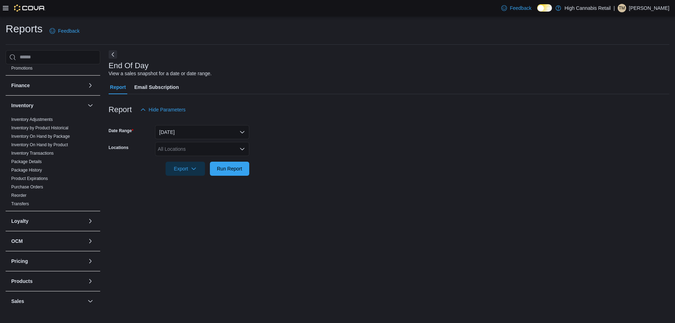
scroll to position [141, 0]
click at [2, 1] on div "Feedback Dark Mode High Cannabis Retail | TM Tonisha Misuraca" at bounding box center [337, 8] width 675 height 16
drag, startPoint x: 3, startPoint y: 7, endPoint x: 5, endPoint y: 15, distance: 7.6
click at [4, 8] on icon at bounding box center [6, 8] width 6 height 6
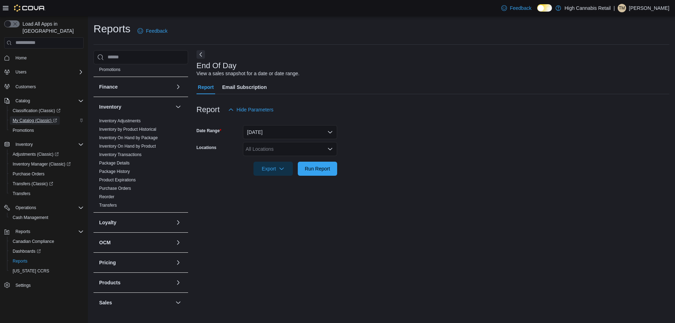
click at [44, 117] on span "My Catalog (Classic)" at bounding box center [35, 120] width 44 height 8
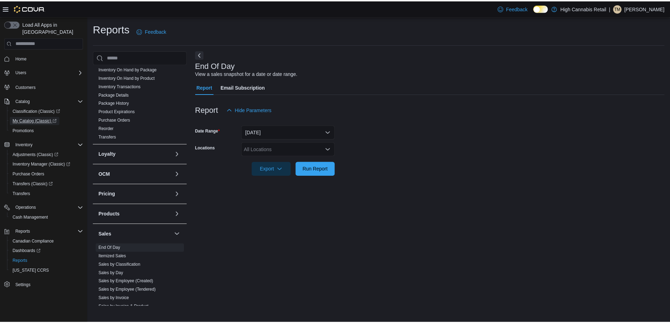
scroll to position [295, 0]
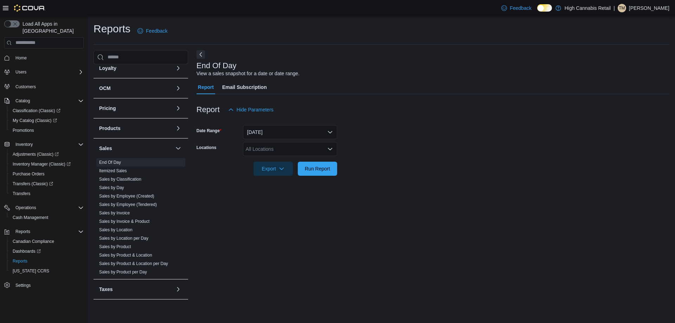
click at [335, 177] on div at bounding box center [433, 180] width 473 height 8
click at [329, 171] on span "Run Report" at bounding box center [317, 168] width 25 height 7
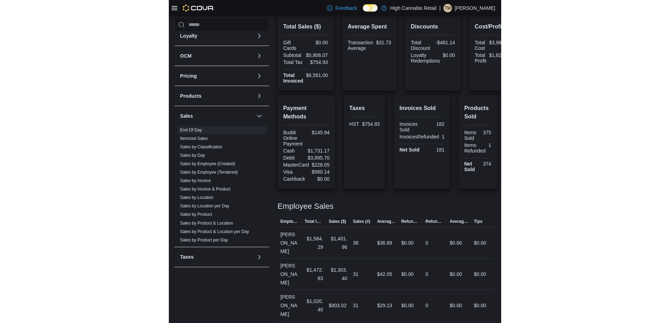
scroll to position [165, 0]
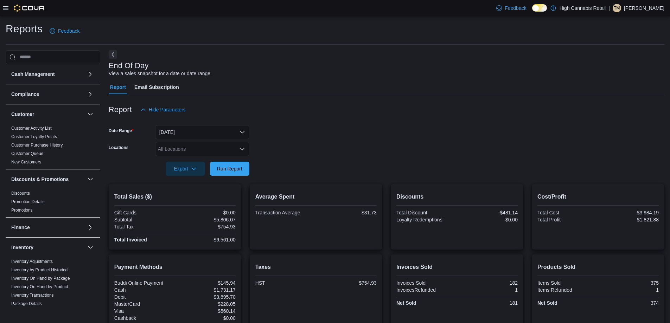
click at [9, 13] on div at bounding box center [24, 8] width 43 height 16
click at [8, 6] on div at bounding box center [24, 8] width 43 height 7
click at [2, 9] on div "Feedback Dark Mode High Cannabis Retail | TM Tonisha Misuraca" at bounding box center [335, 8] width 670 height 16
click at [5, 9] on icon at bounding box center [6, 8] width 6 height 6
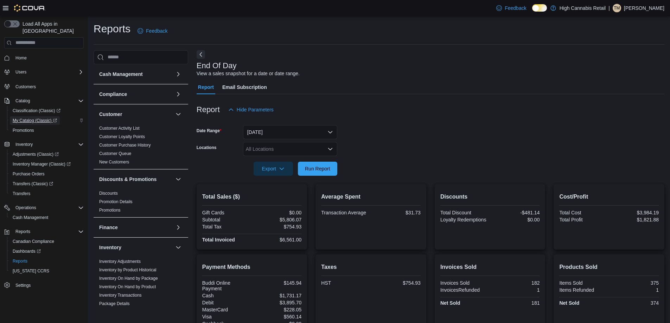
click at [35, 118] on span "My Catalog (Classic)" at bounding box center [35, 121] width 44 height 6
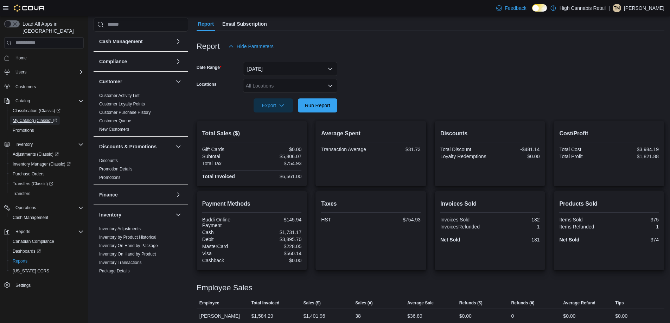
scroll to position [141, 0]
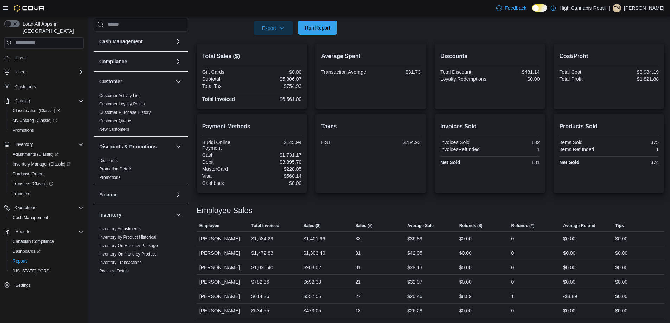
click at [330, 30] on span "Run Report" at bounding box center [317, 27] width 25 height 7
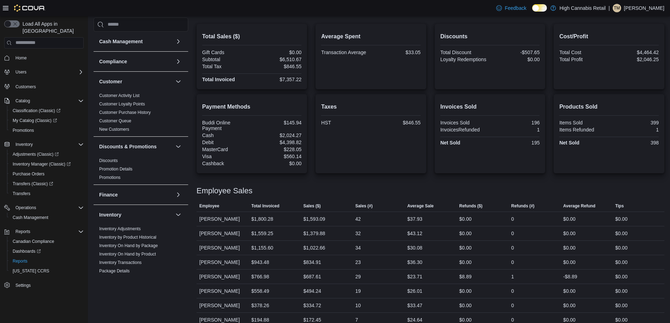
scroll to position [170, 0]
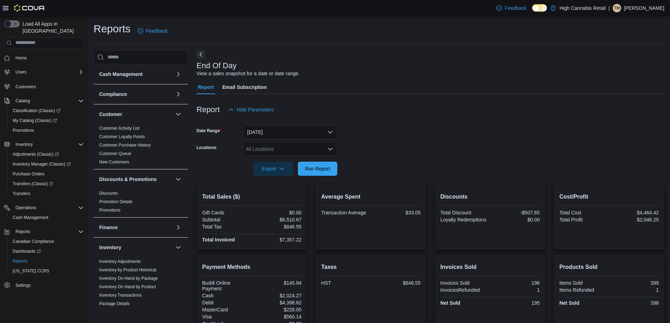
click at [268, 146] on div "All Locations" at bounding box center [290, 149] width 94 height 14
type input "**"
click at [268, 164] on span "High Cannabis 444" at bounding box center [279, 161] width 42 height 7
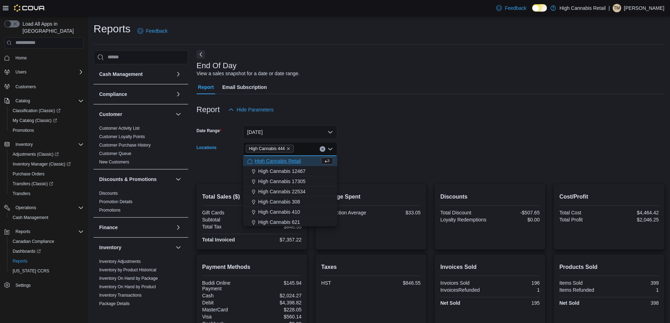
click at [441, 133] on form "Date Range [DATE] Locations High Cannabis 444 Combo box. Selected. High Cannabi…" at bounding box center [431, 146] width 468 height 59
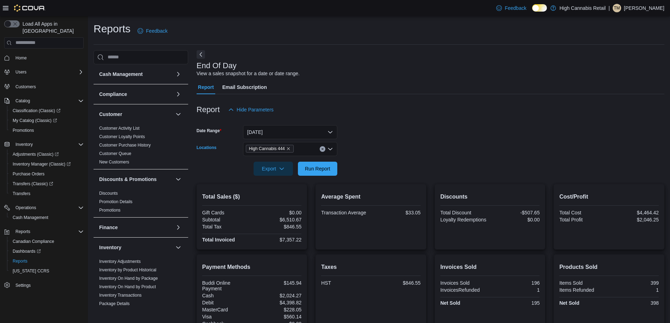
click at [307, 153] on div "High Cannabis 444" at bounding box center [290, 149] width 94 height 14
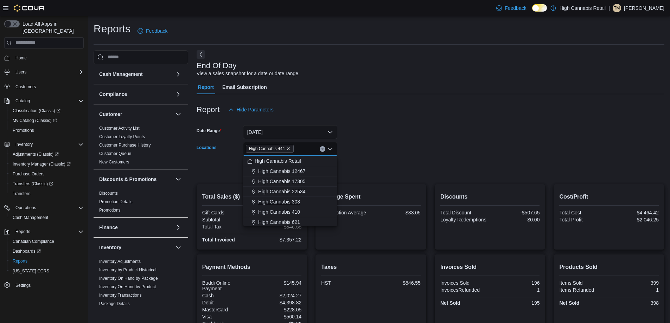
click at [305, 202] on div "High Cannabis 308" at bounding box center [290, 201] width 86 height 7
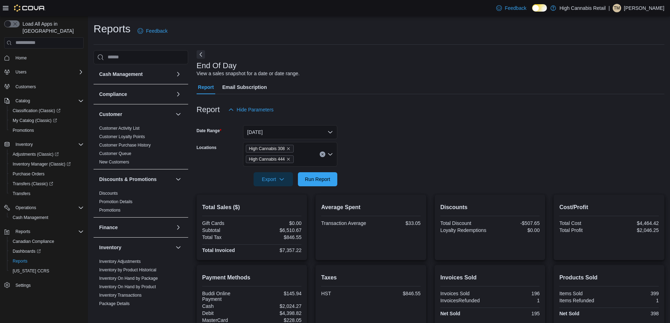
drag, startPoint x: 507, startPoint y: 144, endPoint x: 425, endPoint y: 183, distance: 90.9
click at [506, 145] on form "Date Range [DATE] Locations High Cannabis 308 High Cannabis 444 Export Run Repo…" at bounding box center [431, 152] width 468 height 70
click at [326, 183] on span "Run Report" at bounding box center [317, 179] width 31 height 14
click at [289, 158] on icon "Remove High Cannabis 444 from selection in this group" at bounding box center [288, 159] width 4 height 4
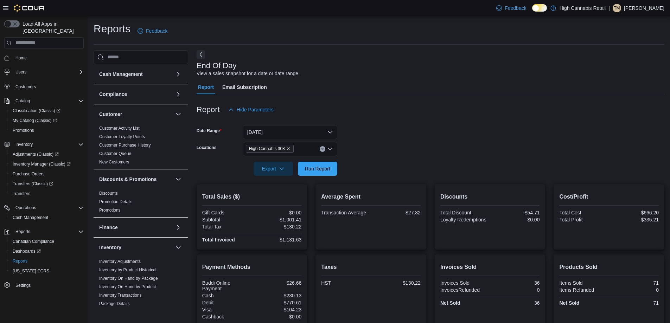
click at [499, 134] on form "Date Range [DATE] Locations High Cannabis 308 Export Run Report" at bounding box center [431, 146] width 468 height 59
drag, startPoint x: 351, startPoint y: 172, endPoint x: 316, endPoint y: 168, distance: 35.5
click at [351, 172] on form "Date Range [DATE] Locations High Cannabis 308 Export Run Report" at bounding box center [431, 146] width 468 height 59
click at [316, 168] on span "Run Report" at bounding box center [317, 168] width 25 height 7
click at [289, 147] on icon "Remove High Cannabis 308 from selection in this group" at bounding box center [288, 149] width 4 height 4
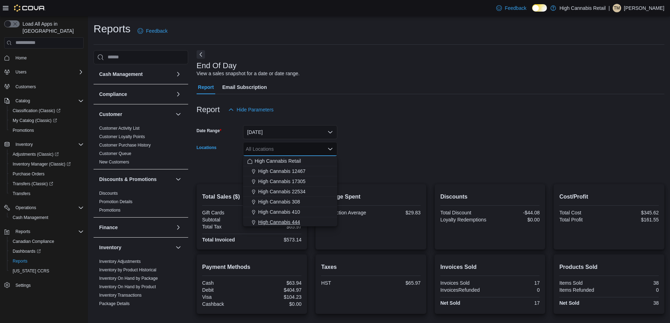
click at [284, 221] on span "High Cannabis 444" at bounding box center [279, 222] width 42 height 7
drag, startPoint x: 438, startPoint y: 116, endPoint x: 430, endPoint y: 121, distance: 8.7
click at [437, 117] on div "Report Hide Parameters Date Range [DATE] Locations High Cannabis 444 Combo box.…" at bounding box center [431, 237] width 468 height 287
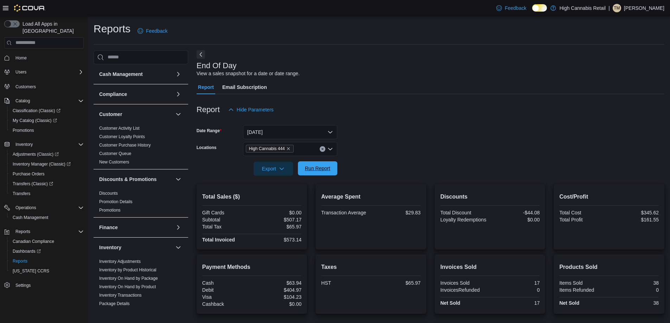
click at [315, 165] on span "Run Report" at bounding box center [317, 168] width 25 height 7
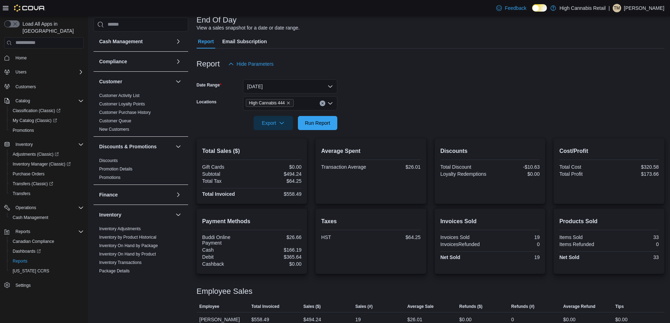
scroll to position [55, 0]
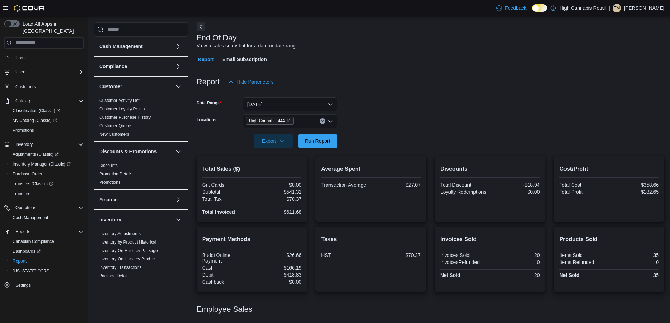
scroll to position [55, 0]
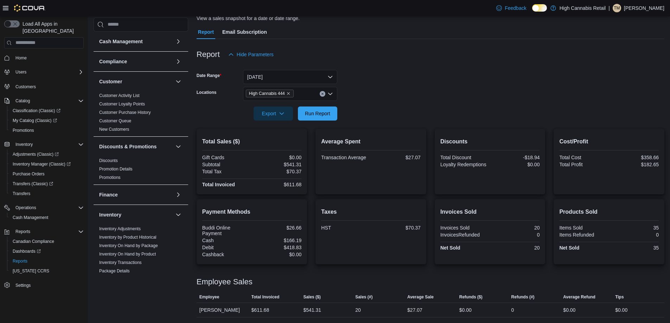
click at [376, 231] on div at bounding box center [371, 231] width 100 height 1
click at [361, 79] on form "Date Range Today Locations High Cannabis 444 Export Run Report" at bounding box center [431, 91] width 468 height 59
click at [364, 83] on form "Date Range Today Locations High Cannabis 444 Export Run Report" at bounding box center [431, 91] width 468 height 59
